Goal: Find specific page/section: Find specific page/section

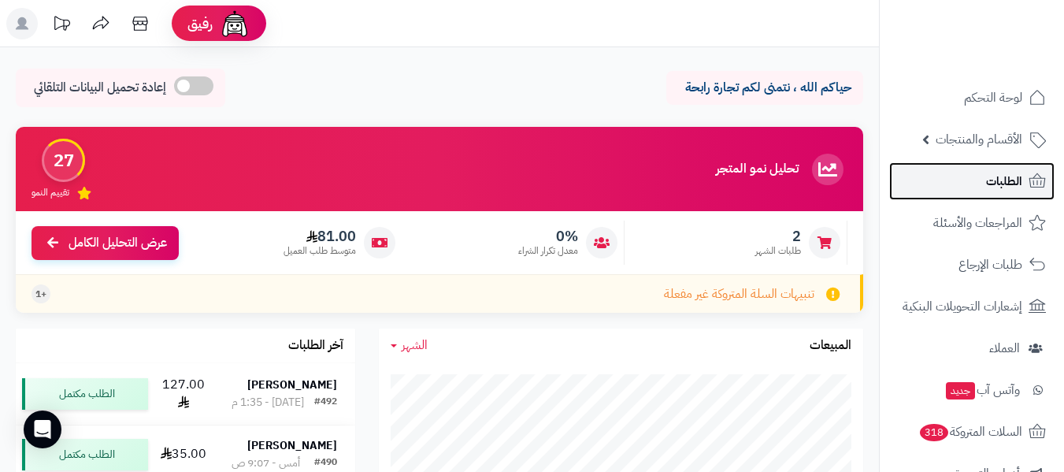
click at [981, 177] on link "الطلبات" at bounding box center [971, 181] width 165 height 38
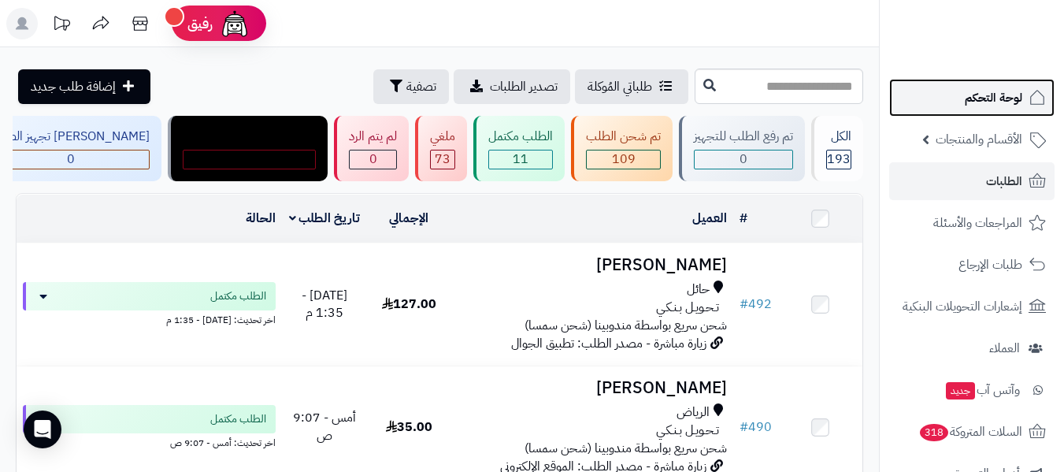
click at [1001, 91] on span "لوحة التحكم" at bounding box center [993, 98] width 57 height 22
